Goal: Feedback & Contribution: Leave review/rating

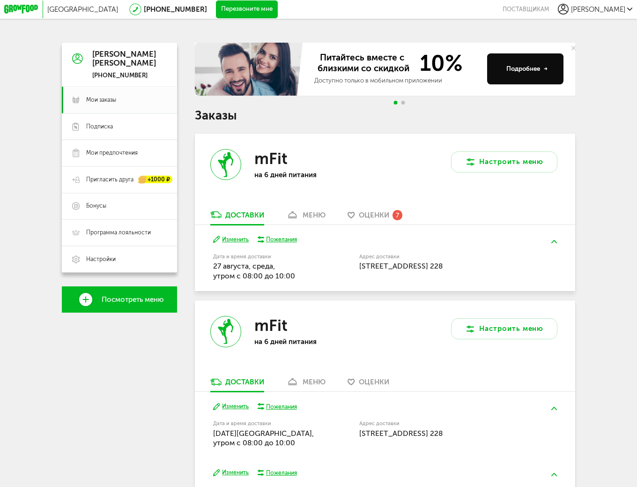
click at [377, 210] on div "mFit на 6 дней питания" at bounding box center [290, 172] width 190 height 76
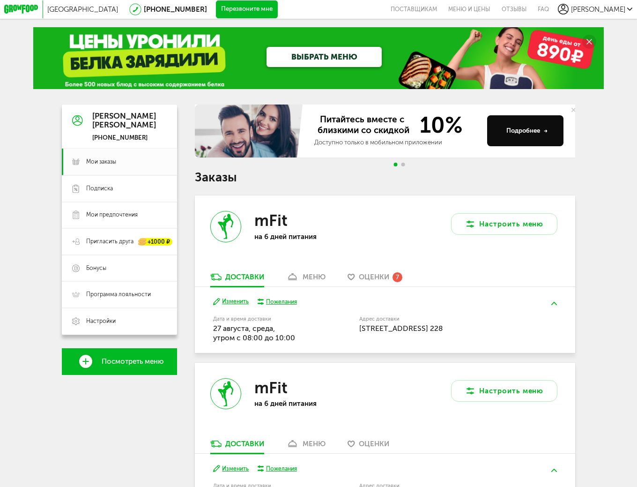
click at [377, 272] on div "mFit на 6 дней питания" at bounding box center [290, 233] width 190 height 76
click at [379, 279] on span "Оценки" at bounding box center [374, 277] width 30 height 8
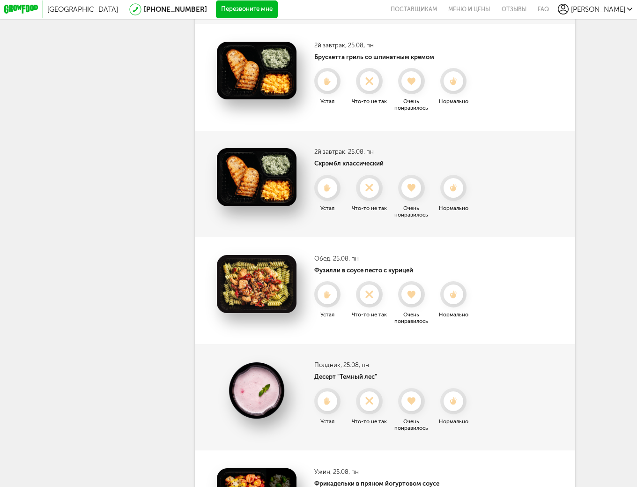
scroll to position [156, 0]
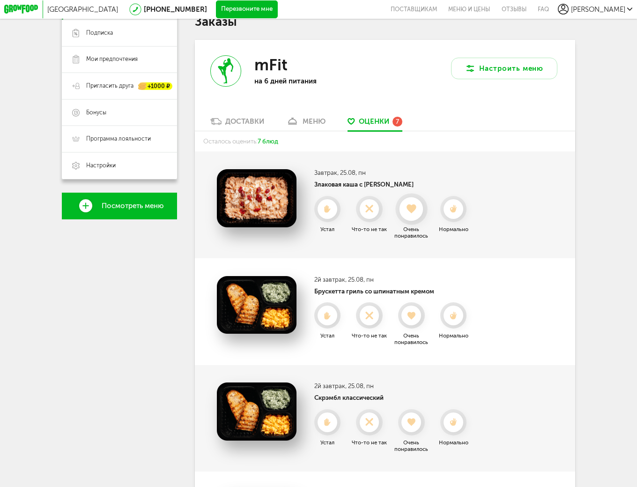
click at [418, 212] on icon at bounding box center [411, 208] width 23 height 9
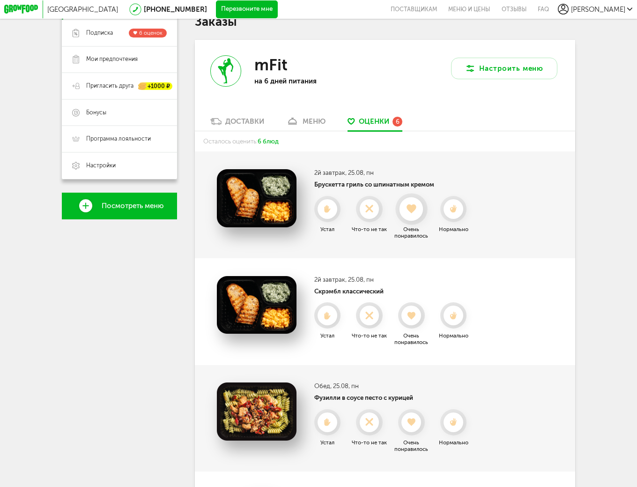
click at [419, 212] on icon at bounding box center [411, 208] width 23 height 9
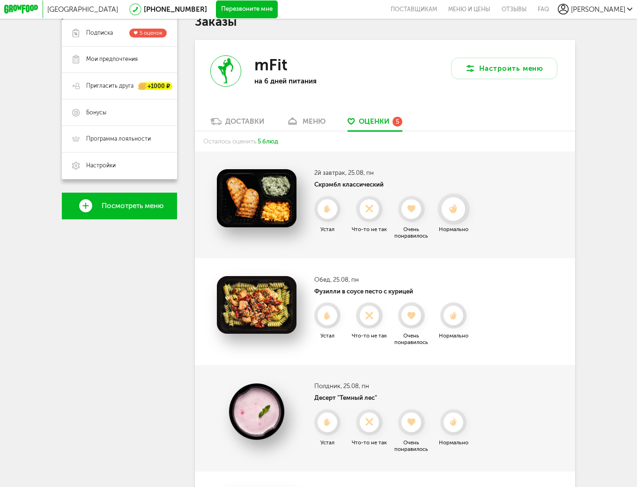
click at [453, 213] on use at bounding box center [453, 208] width 8 height 9
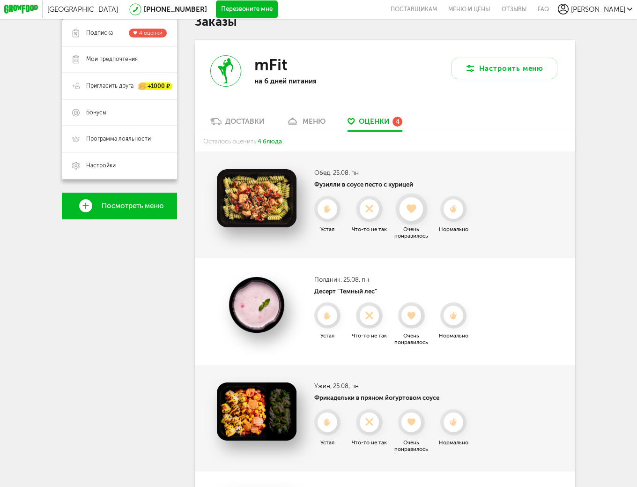
click at [416, 213] on use at bounding box center [411, 208] width 9 height 9
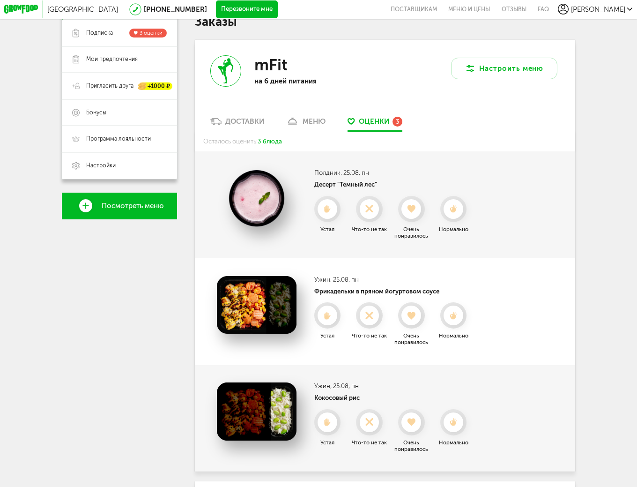
click at [416, 213] on use at bounding box center [412, 208] width 8 height 7
